Goal: Transaction & Acquisition: Download file/media

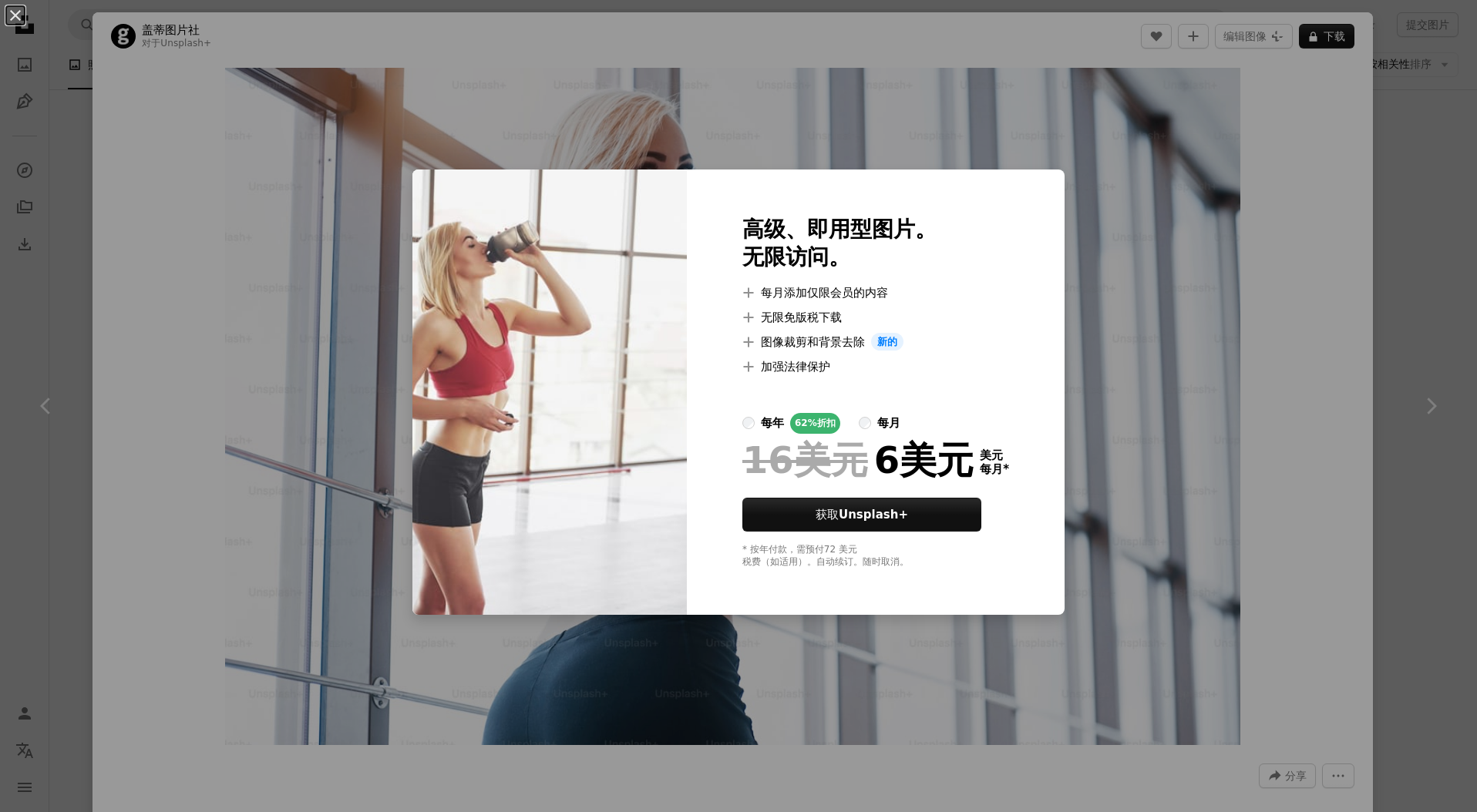
scroll to position [1090, 0]
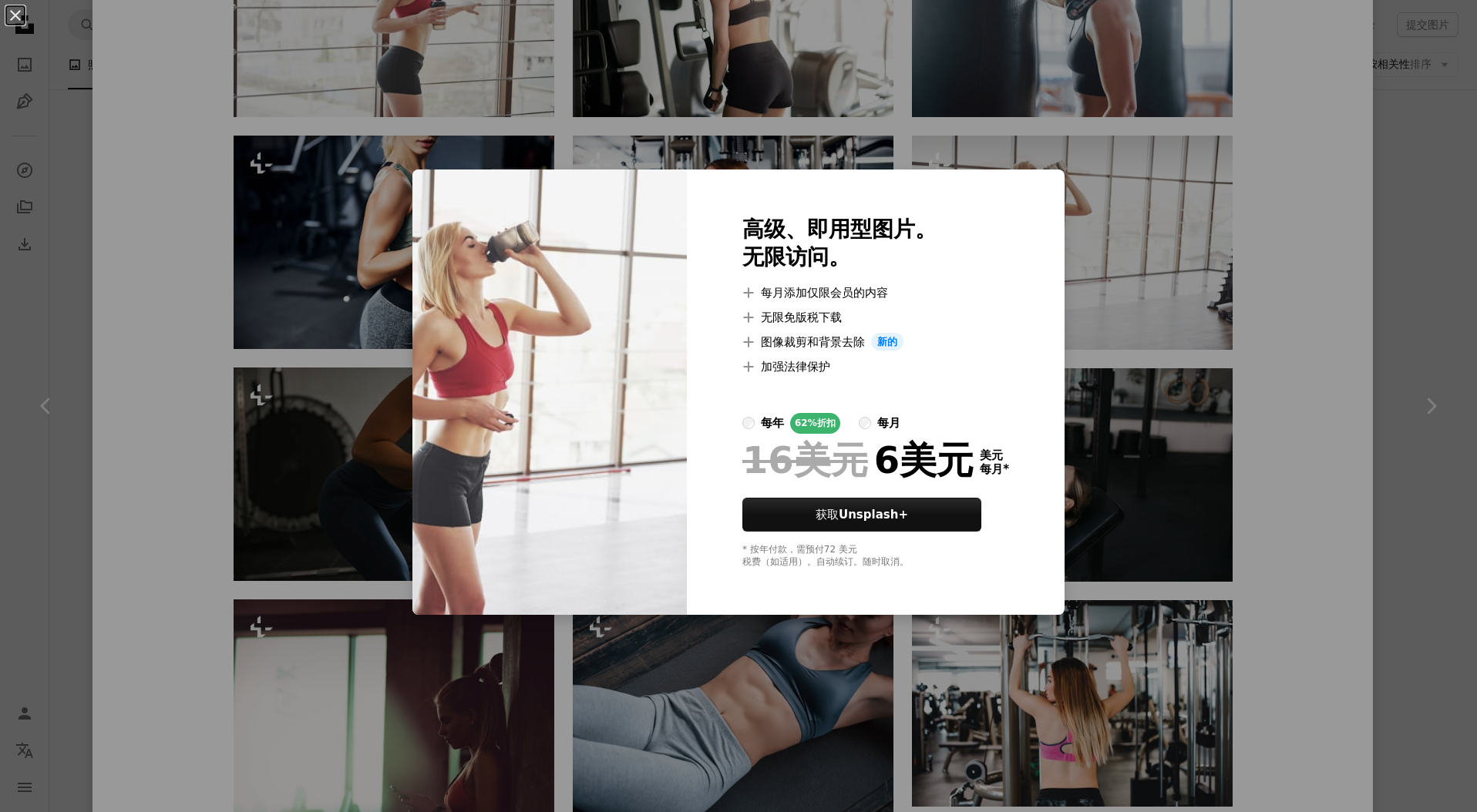
click at [1073, 164] on div "An X shape 高级、即用型图片。 无限访问。 A plus sign 每月添加仅限会员的内容 A plus sign 无限免版税下载 A plus s…" at bounding box center [738, 406] width 1477 height 812
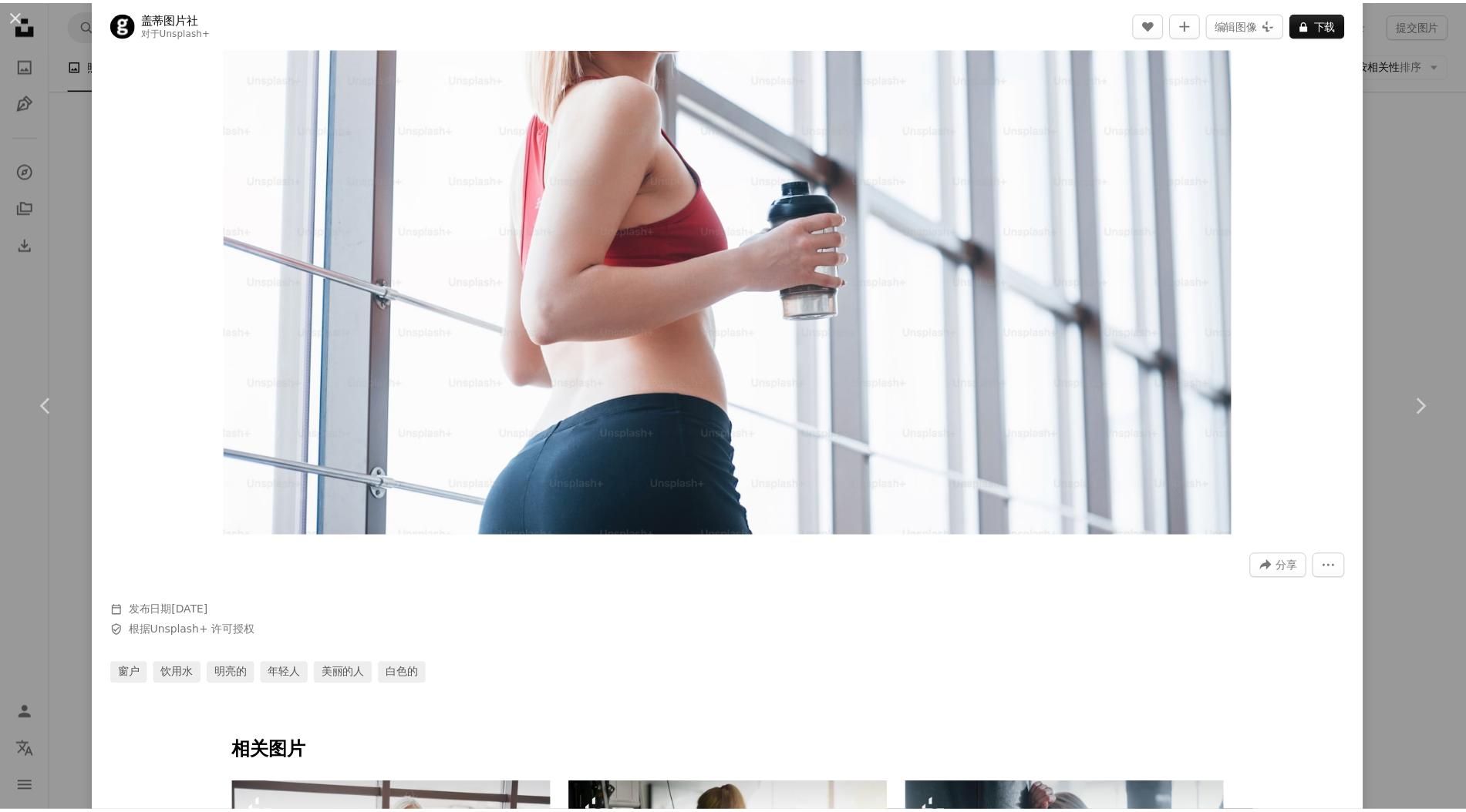
scroll to position [78, 0]
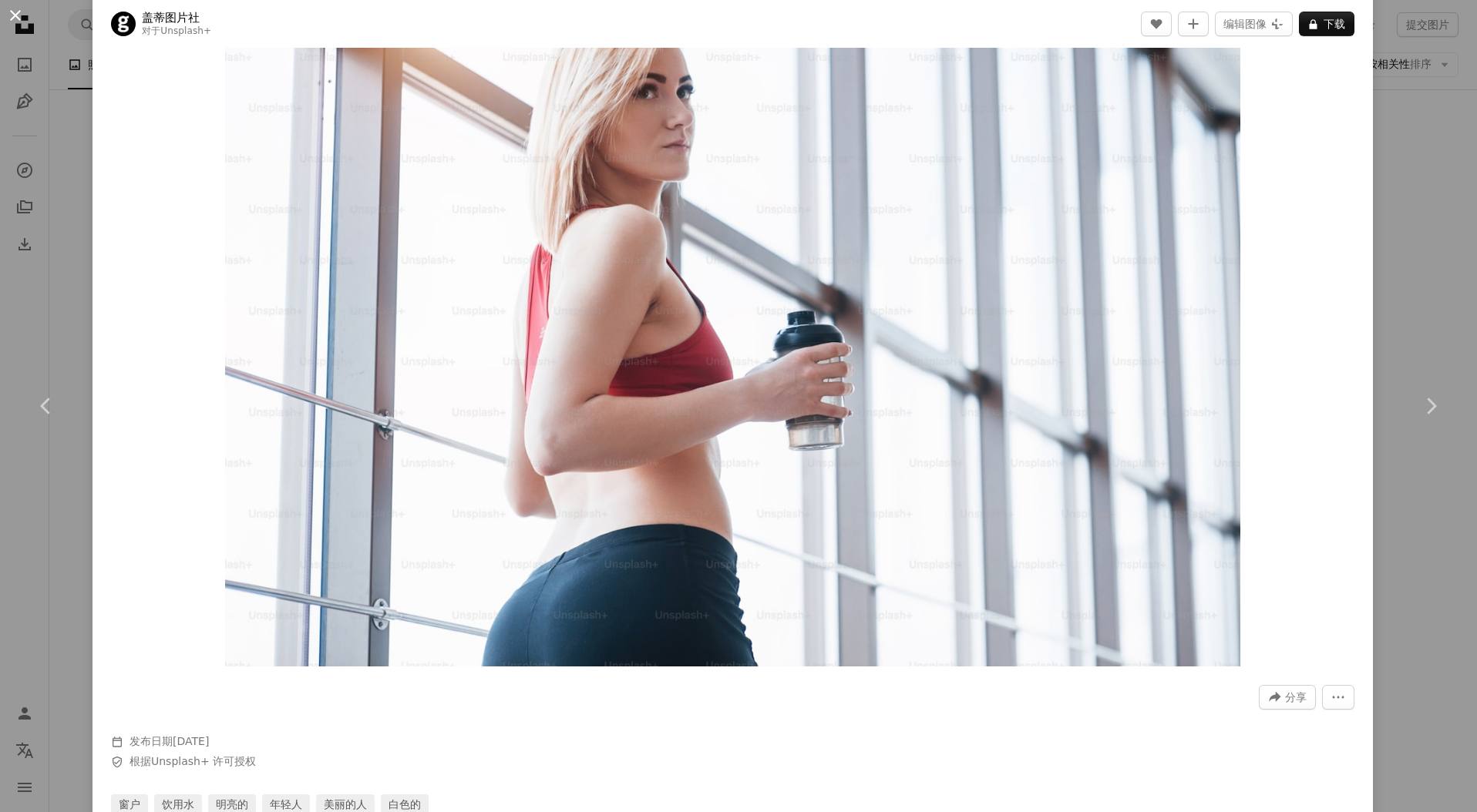
click at [14, 14] on button "An X shape" at bounding box center [14, 14] width 18 height 18
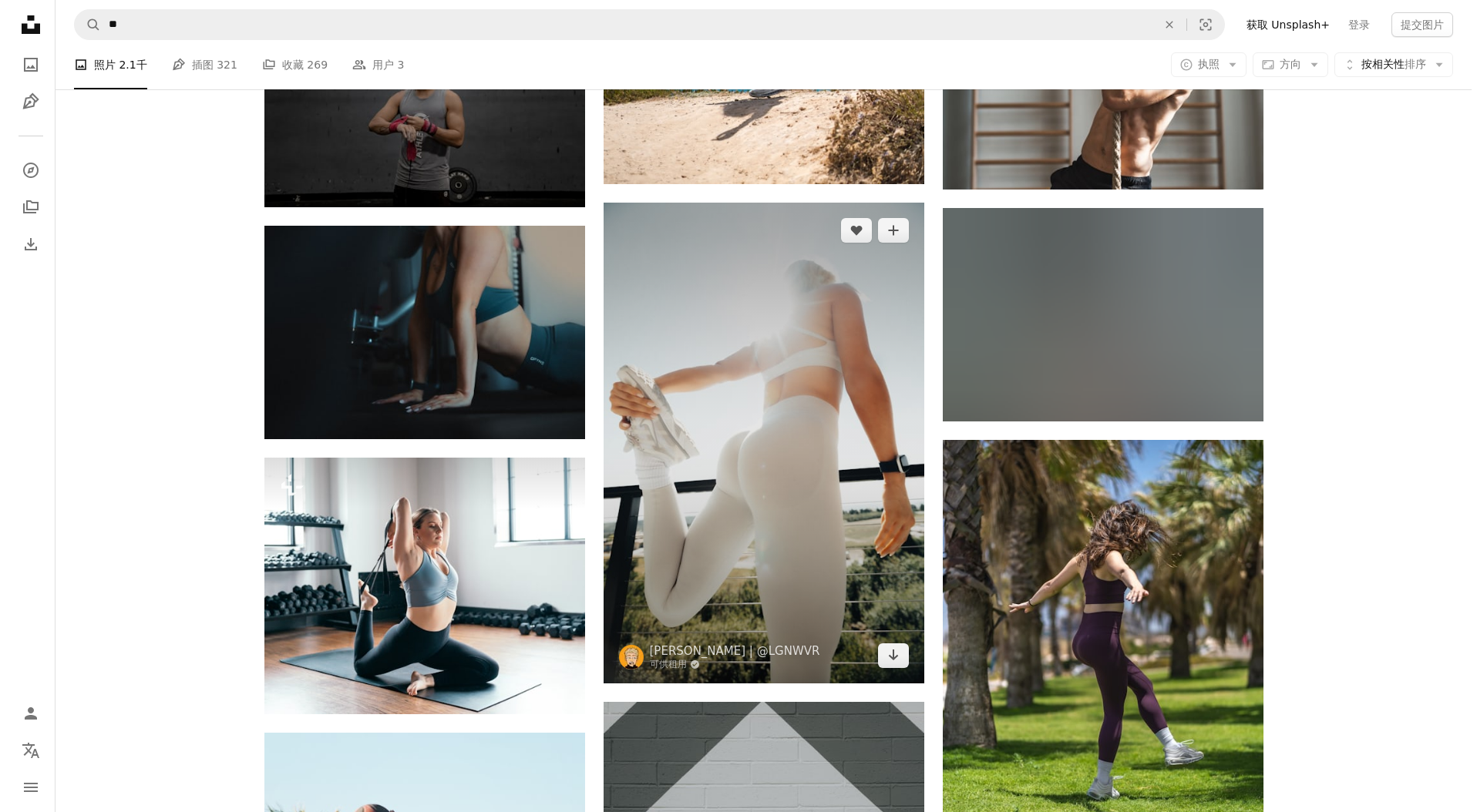
scroll to position [17974, 0]
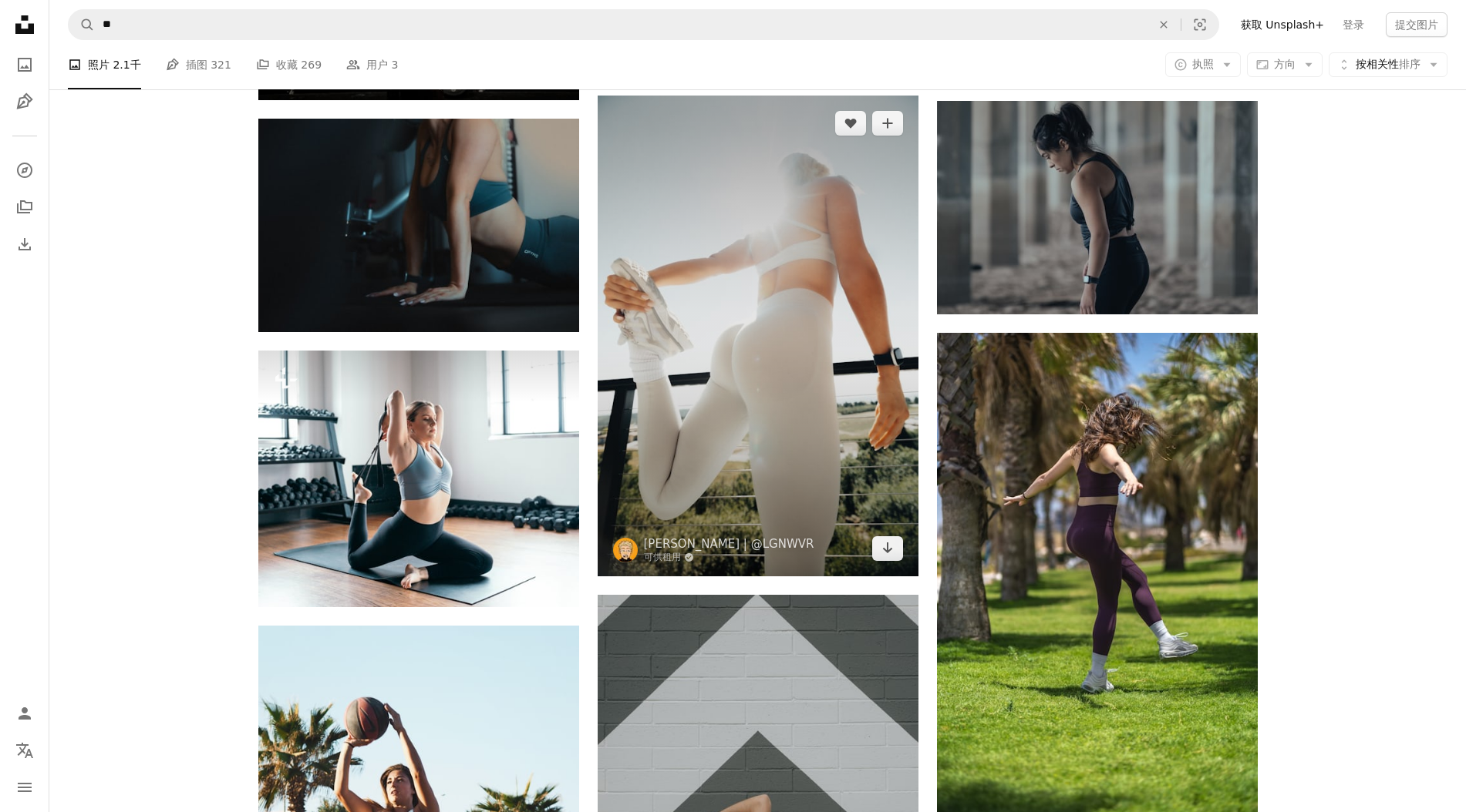
click at [833, 252] on img at bounding box center [757, 336] width 321 height 481
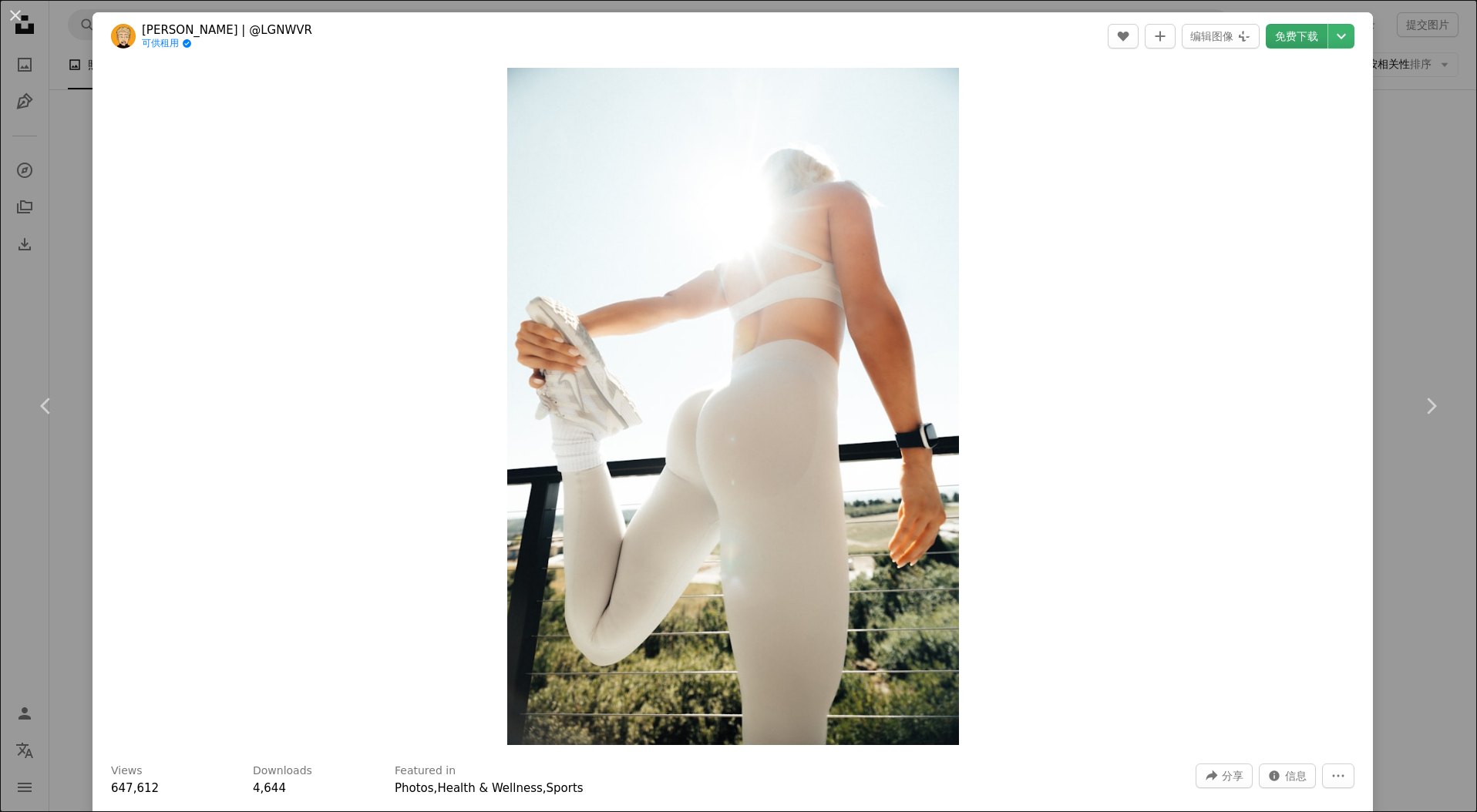
click at [1251, 34] on div "A heart A plus sign 编辑图像 Plus sign for Unsplash+ 免费下载 Chevron down" at bounding box center [1231, 36] width 247 height 25
click at [1275, 37] on font "免费下载" at bounding box center [1296, 35] width 43 height 12
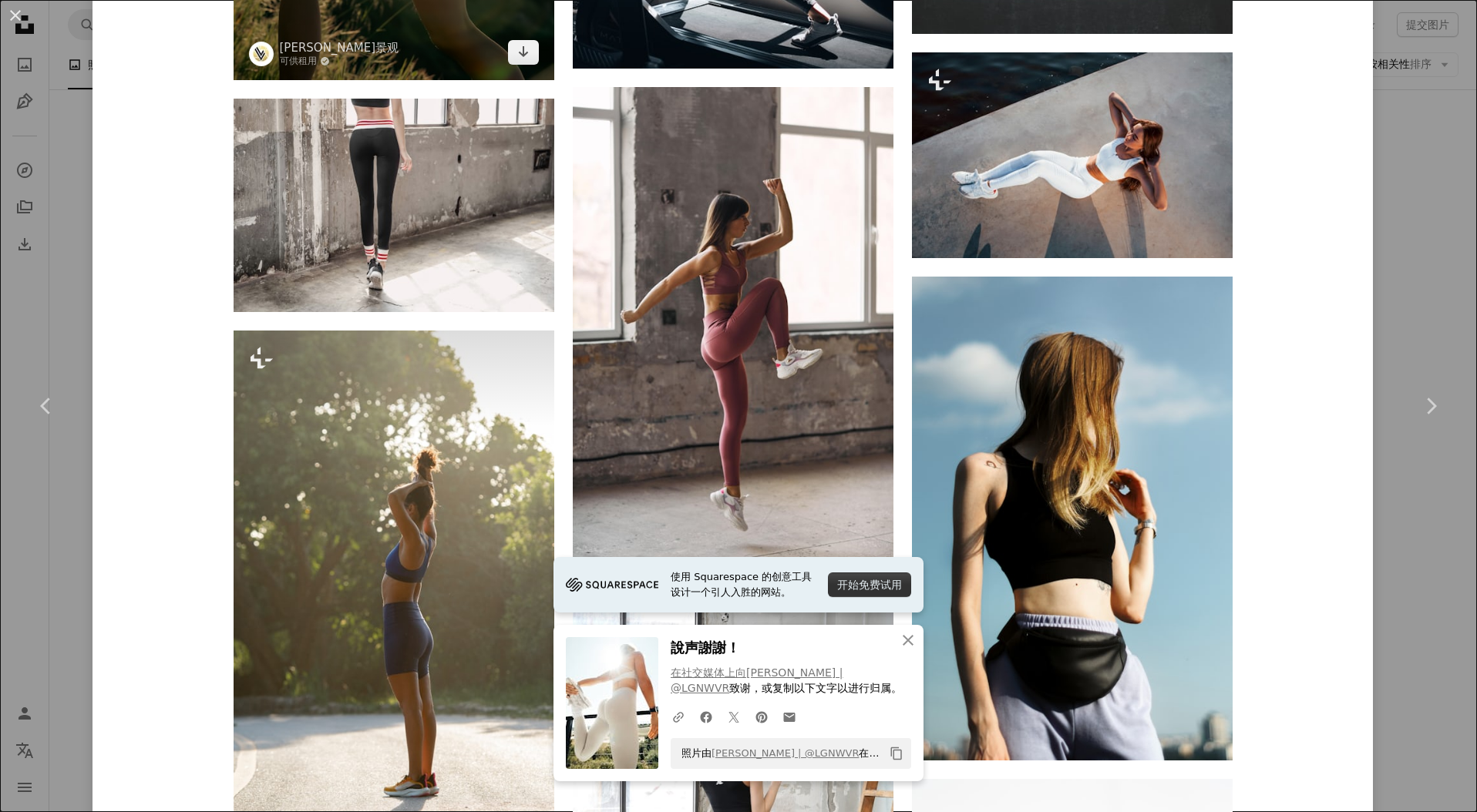
scroll to position [2421, 0]
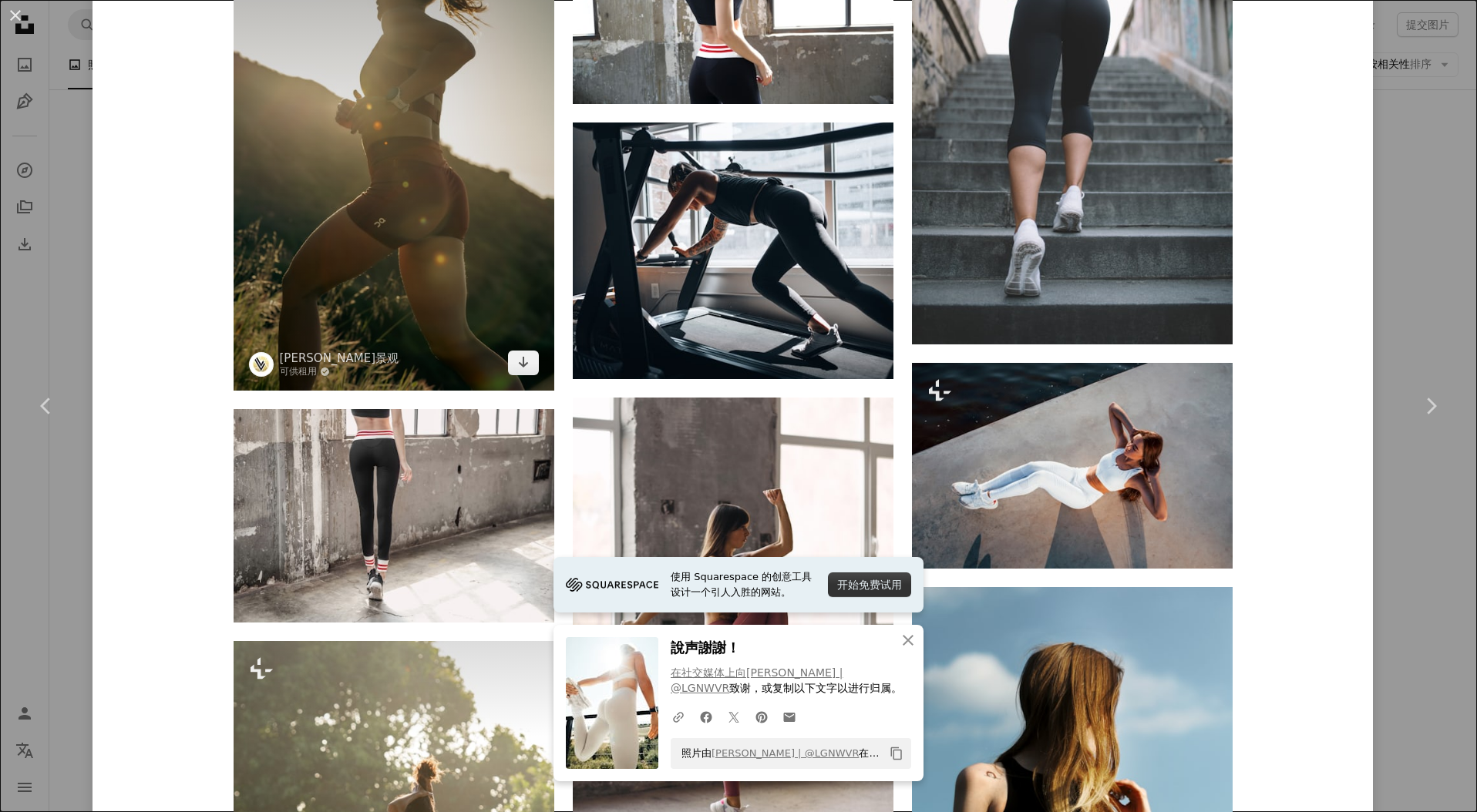
click at [413, 165] on img at bounding box center [393, 150] width 320 height 481
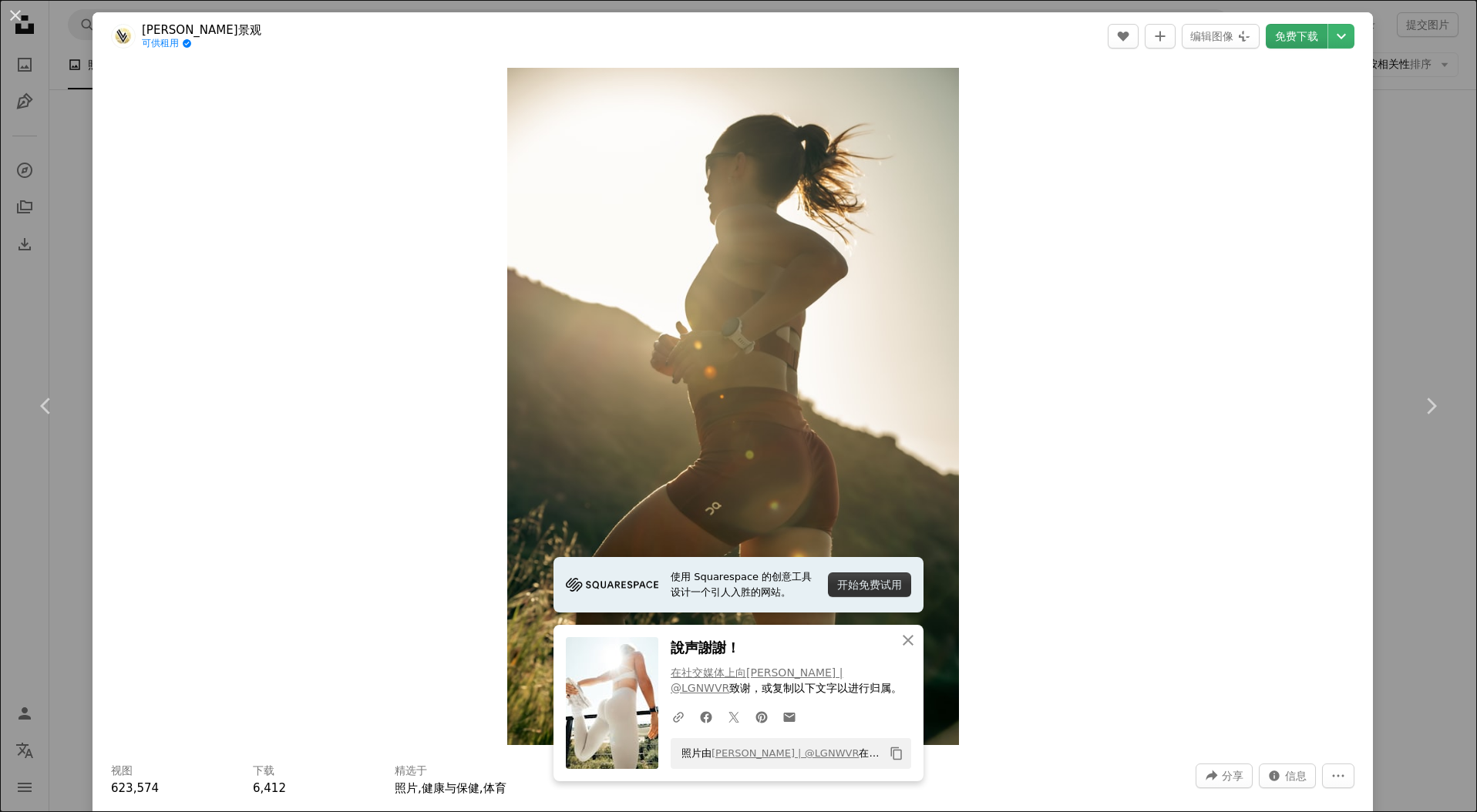
click at [1276, 27] on font "免费下载" at bounding box center [1296, 36] width 43 height 23
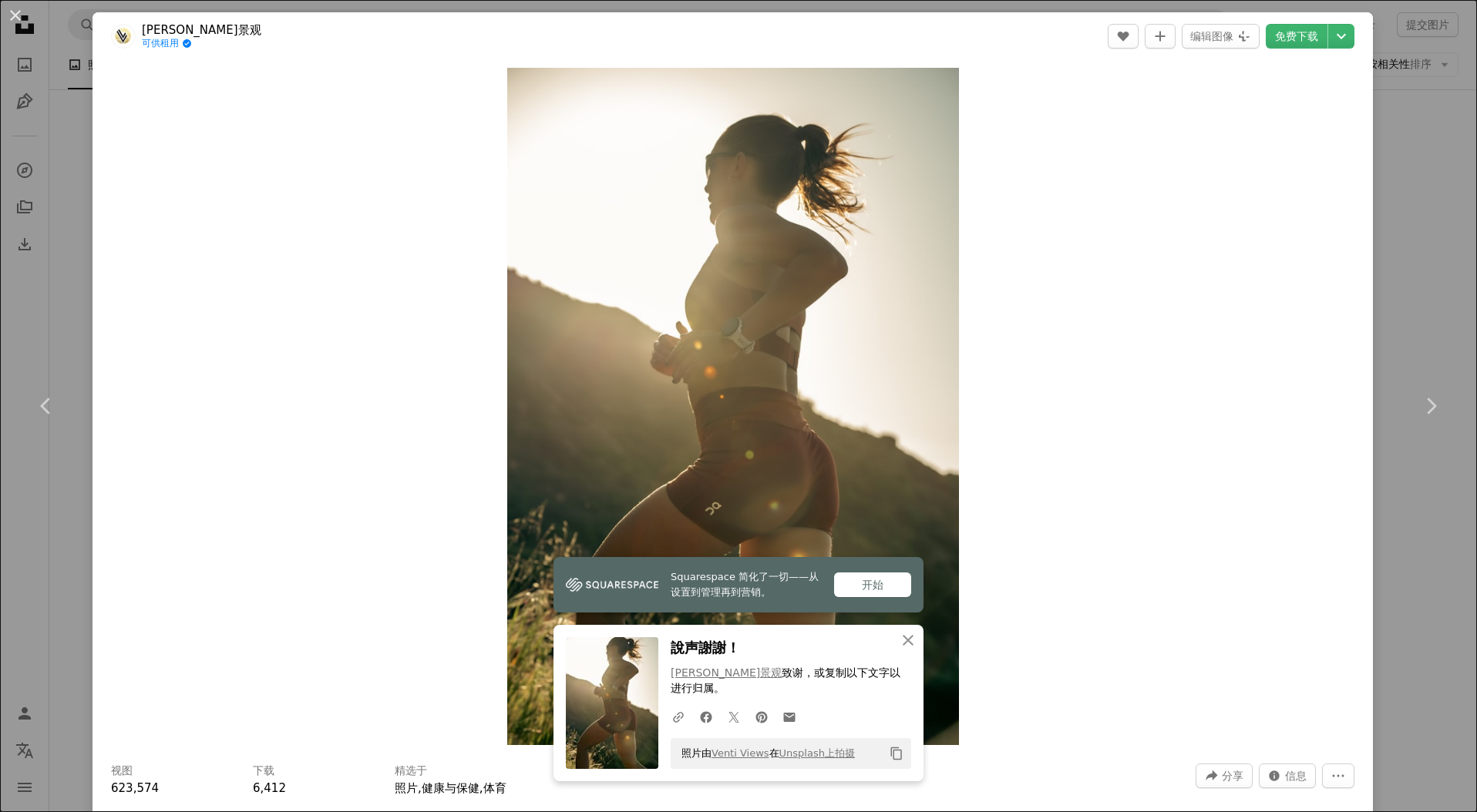
click at [1381, 134] on div "An X shape Chevron left Chevron right 温蒂景观 可供租用 A checkmark inside of a circle …" at bounding box center [738, 406] width 1477 height 812
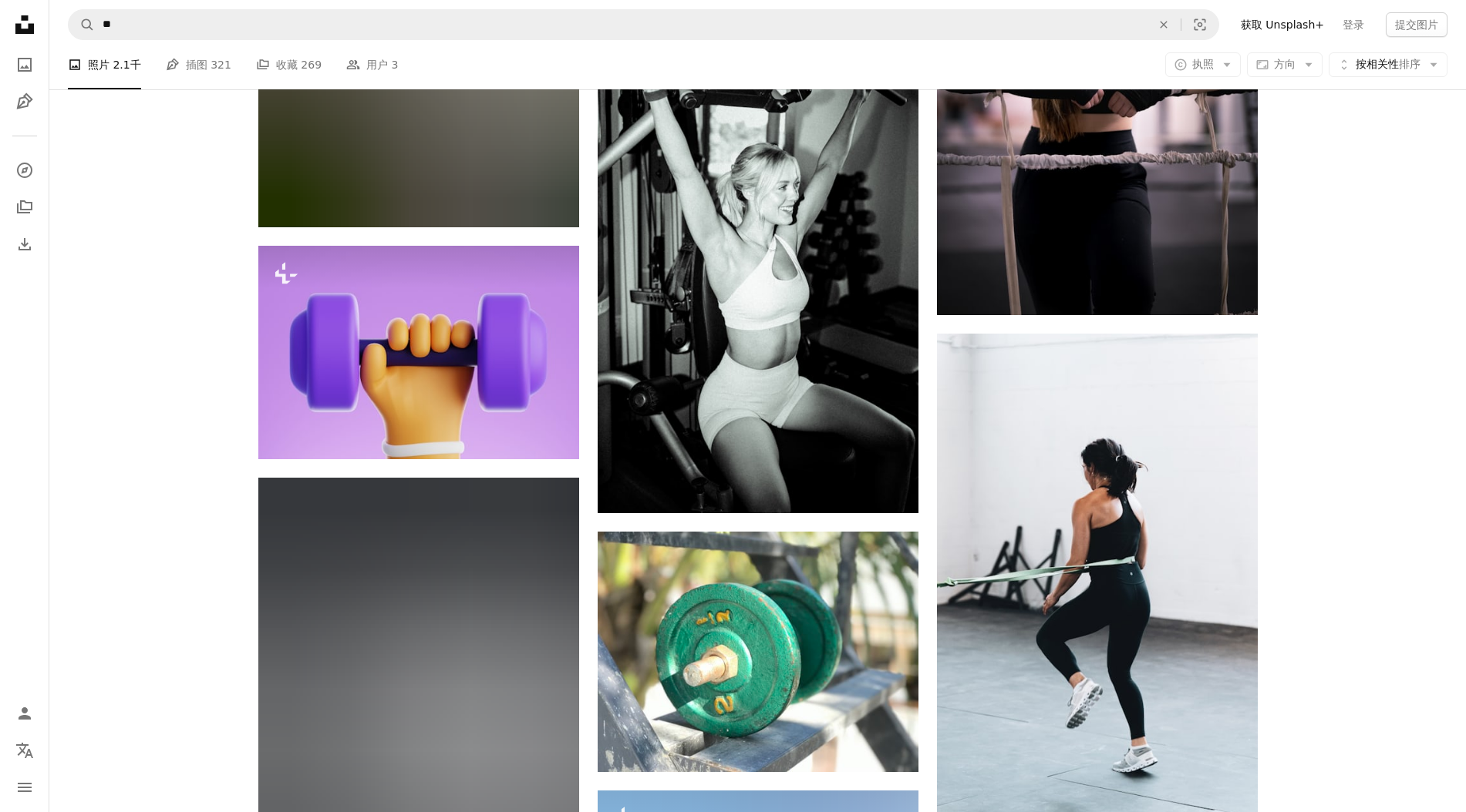
scroll to position [34144, 0]
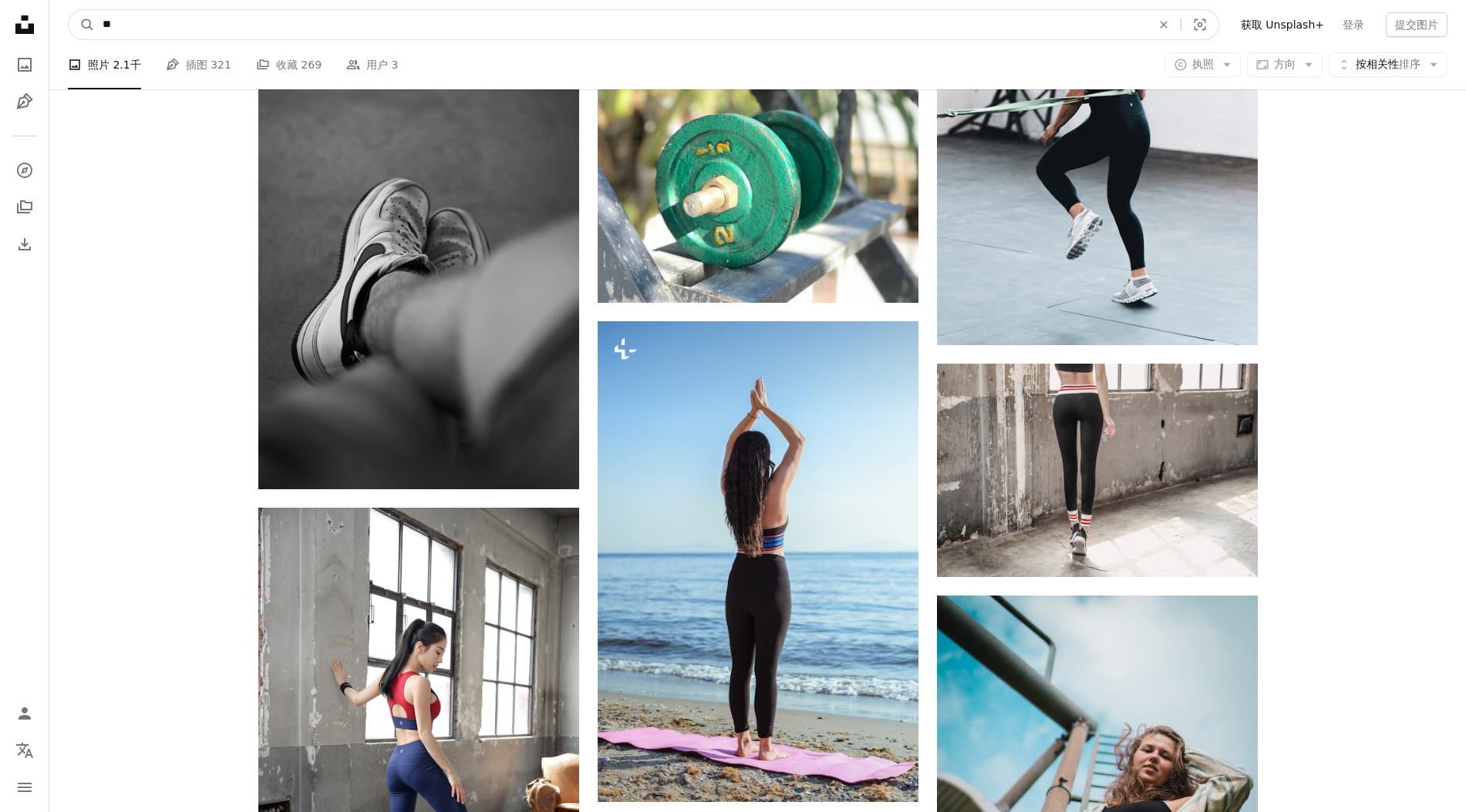
drag, startPoint x: 176, startPoint y: 17, endPoint x: 54, endPoint y: 21, distance: 122.1
click at [70, 11] on form "A magnifying glass ** An X shape Visual search" at bounding box center [643, 25] width 1151 height 31
type input "*"
type input "**"
click at [69, 10] on button "A magnifying glass" at bounding box center [81, 24] width 26 height 30
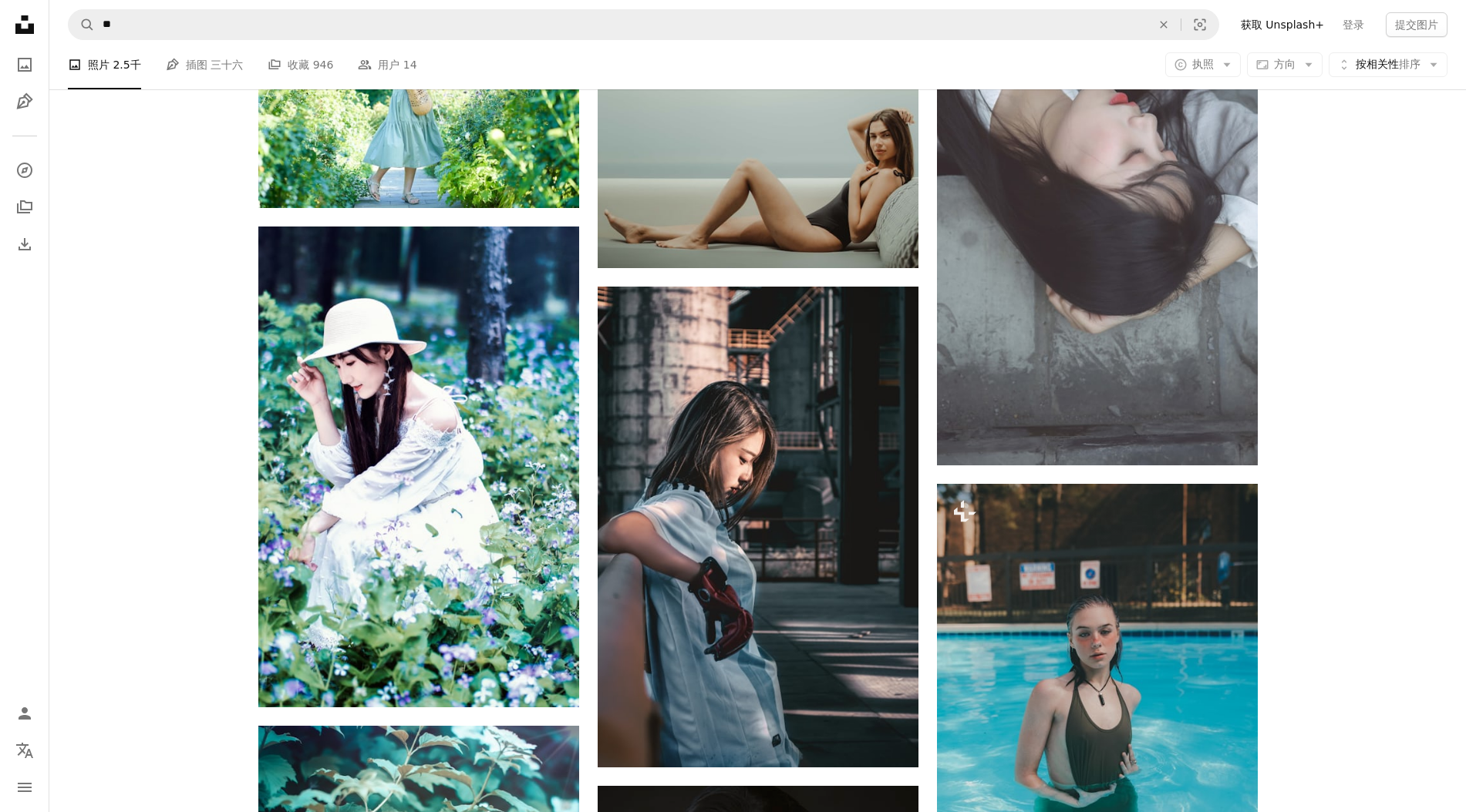
scroll to position [2621, 0]
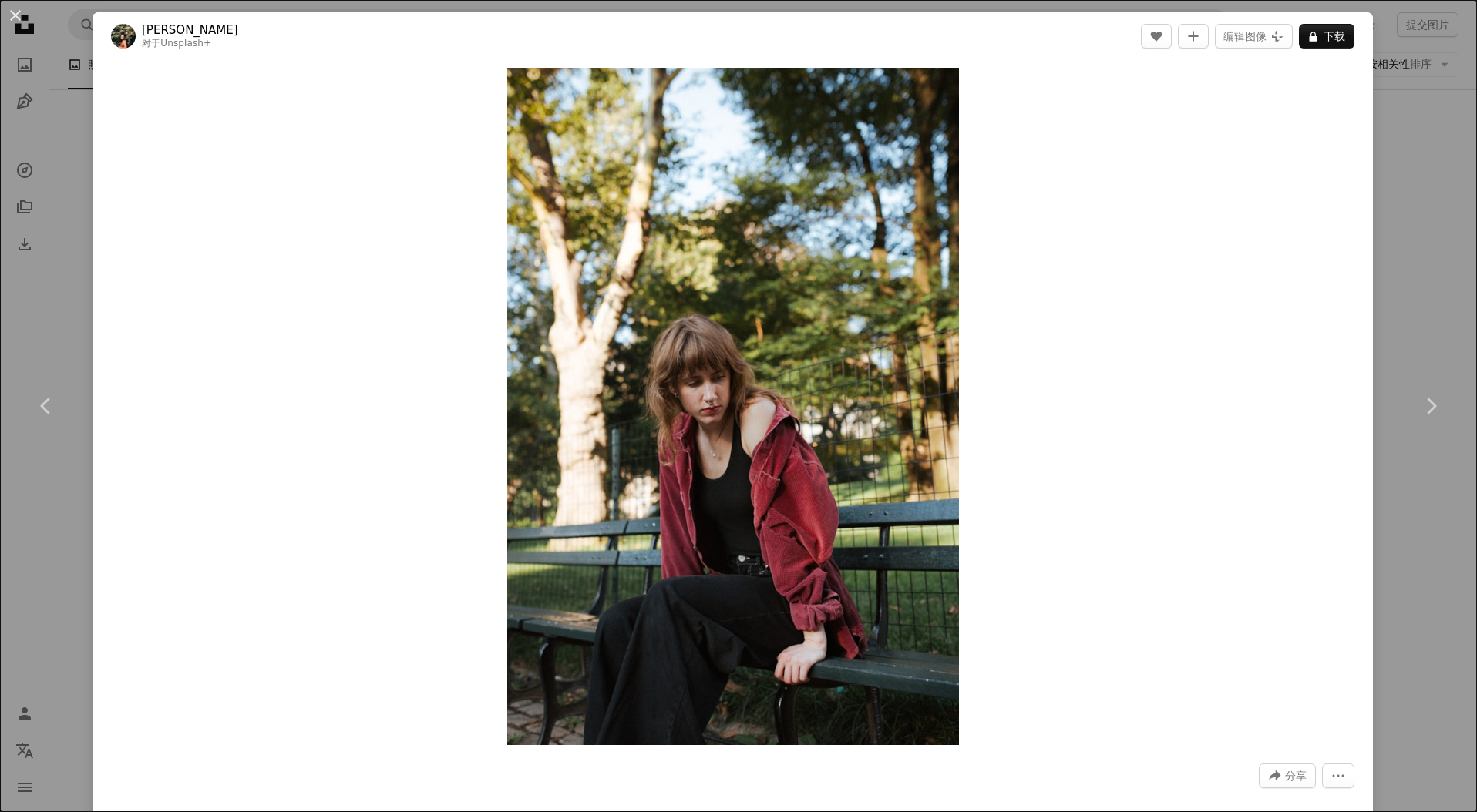
scroll to position [37287, 0]
